Goal: Task Accomplishment & Management: Use online tool/utility

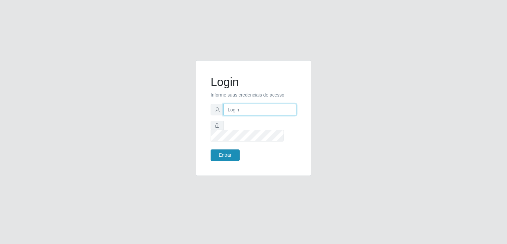
type input "[EMAIL_ADDRESS][DOMAIN_NAME]"
click at [231, 149] on button "Entrar" at bounding box center [225, 155] width 29 height 12
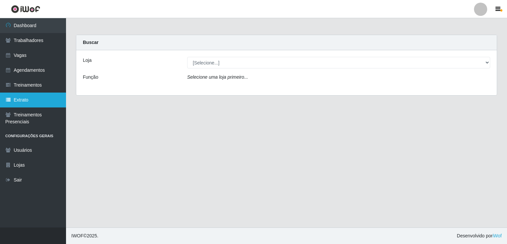
click at [33, 97] on link "Extrato" at bounding box center [33, 99] width 66 height 15
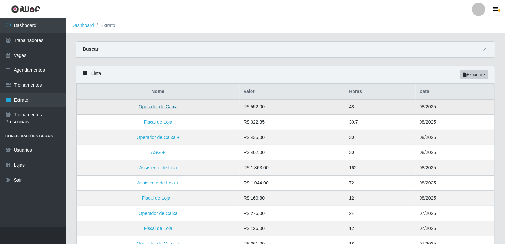
click at [154, 107] on link "Operador de Caixa" at bounding box center [158, 106] width 39 height 5
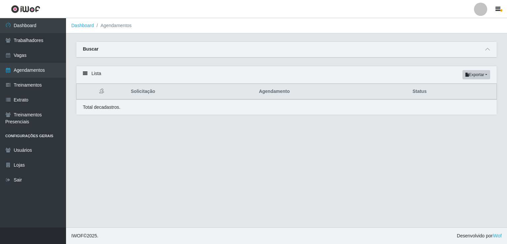
click at [266, 128] on main "Dashboard Agendamentos Carregando... Buscar Início em [DATE] Término em [DATE] …" at bounding box center [286, 122] width 441 height 209
click at [26, 100] on link "Extrato" at bounding box center [33, 99] width 66 height 15
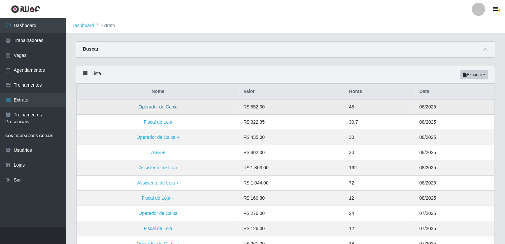
click at [148, 105] on link "Operador de Caixa" at bounding box center [158, 106] width 39 height 5
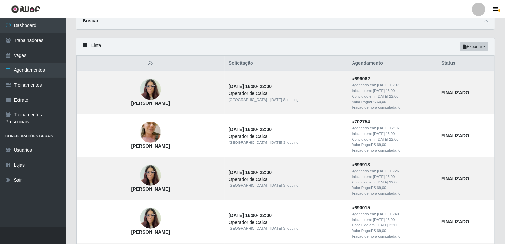
scroll to position [15, 0]
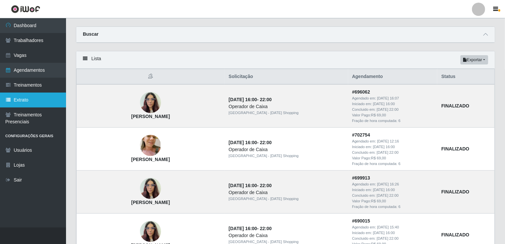
click at [43, 100] on link "Extrato" at bounding box center [33, 99] width 66 height 15
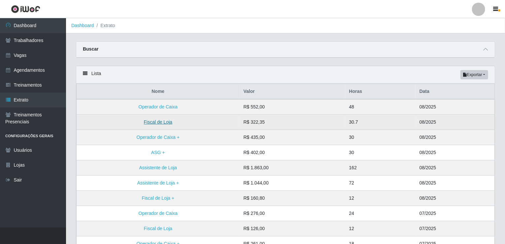
click at [161, 122] on link "Fiscal de Loja" at bounding box center [158, 121] width 28 height 5
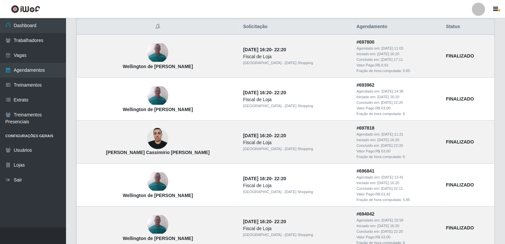
scroll to position [52, 0]
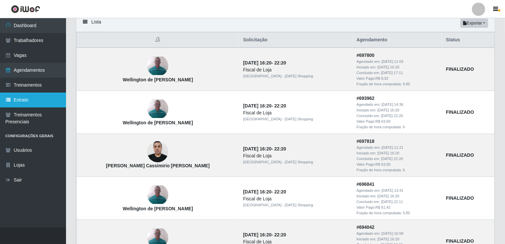
click at [31, 98] on link "Extrato" at bounding box center [33, 99] width 66 height 15
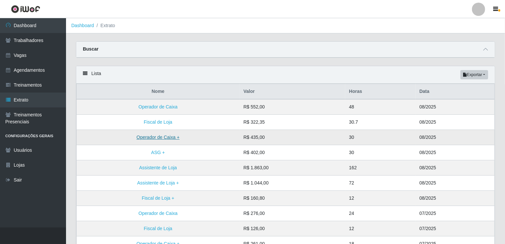
click at [144, 137] on link "Operador de Caixa +" at bounding box center [158, 136] width 43 height 5
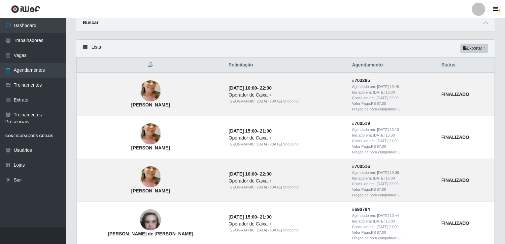
scroll to position [40, 0]
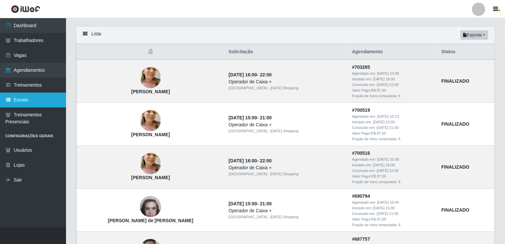
click at [31, 96] on link "Extrato" at bounding box center [33, 99] width 66 height 15
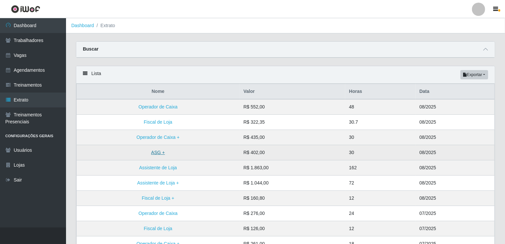
click at [154, 151] on link "ASG +" at bounding box center [158, 152] width 14 height 5
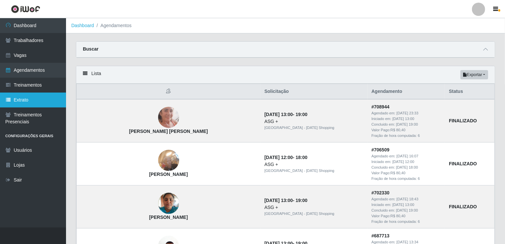
click at [23, 96] on link "Extrato" at bounding box center [33, 99] width 66 height 15
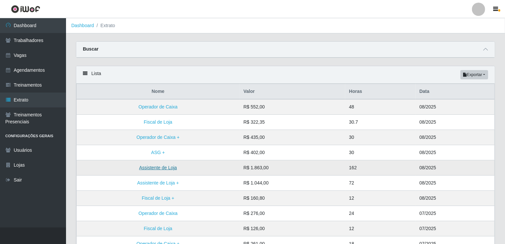
click at [166, 165] on link "Assistente de Loja" at bounding box center [158, 167] width 38 height 5
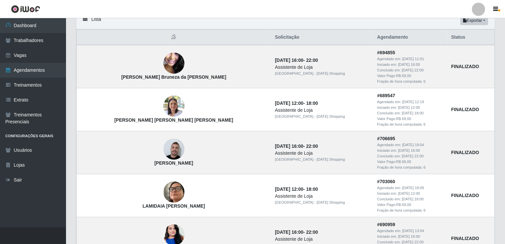
scroll to position [53, 0]
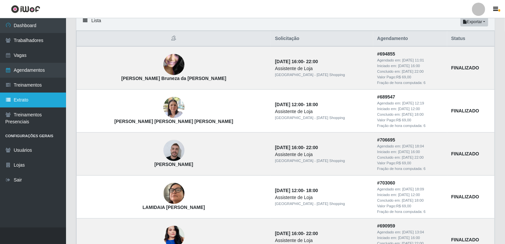
click at [36, 96] on link "Extrato" at bounding box center [33, 99] width 66 height 15
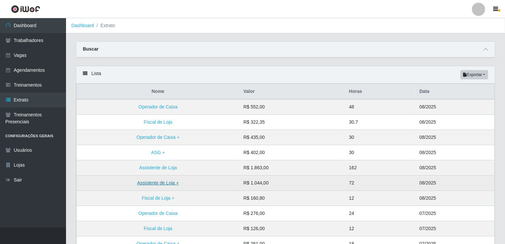
click at [143, 180] on link "Assistente de Loja +" at bounding box center [158, 182] width 42 height 5
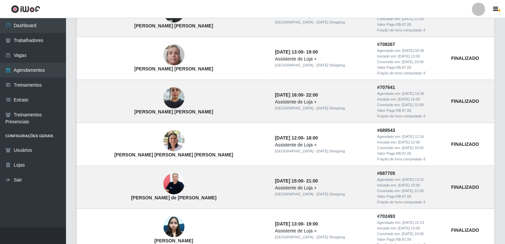
scroll to position [106, 0]
click at [33, 105] on link "Extrato" at bounding box center [33, 99] width 66 height 15
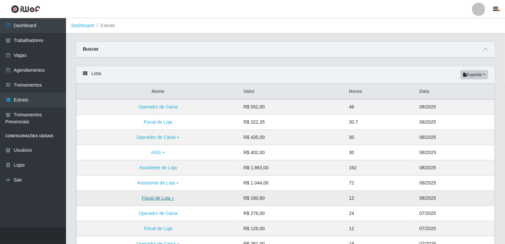
click at [155, 196] on link "Fiscal de Loja +" at bounding box center [158, 197] width 32 height 5
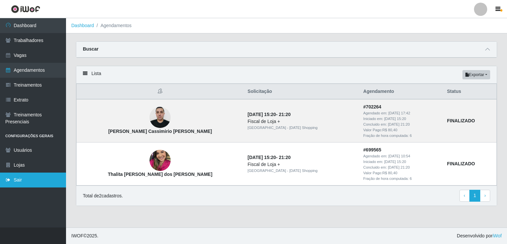
click at [26, 176] on link "Sair" at bounding box center [33, 179] width 66 height 15
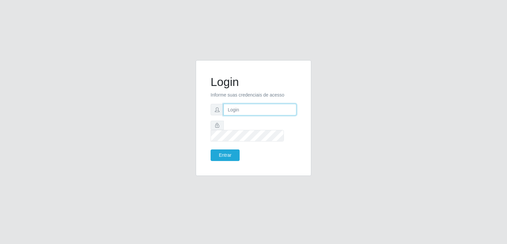
type input "[EMAIL_ADDRESS][DOMAIN_NAME]"
